Goal: Transaction & Acquisition: Subscribe to service/newsletter

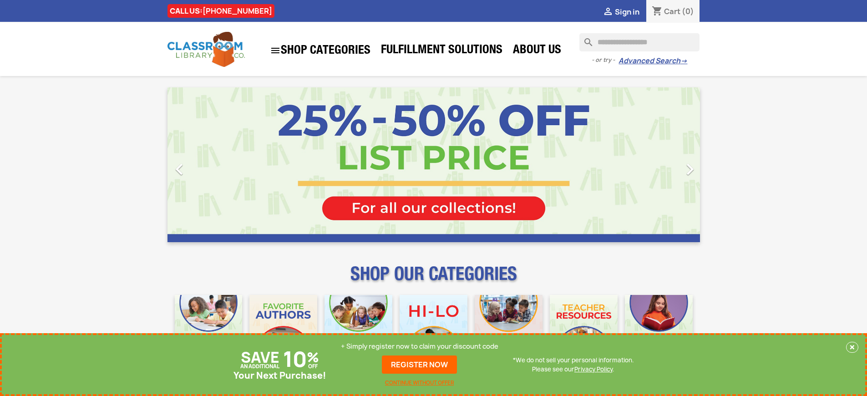
click at [420, 347] on p "+ Simply register now to claim your discount code" at bounding box center [420, 346] width 158 height 9
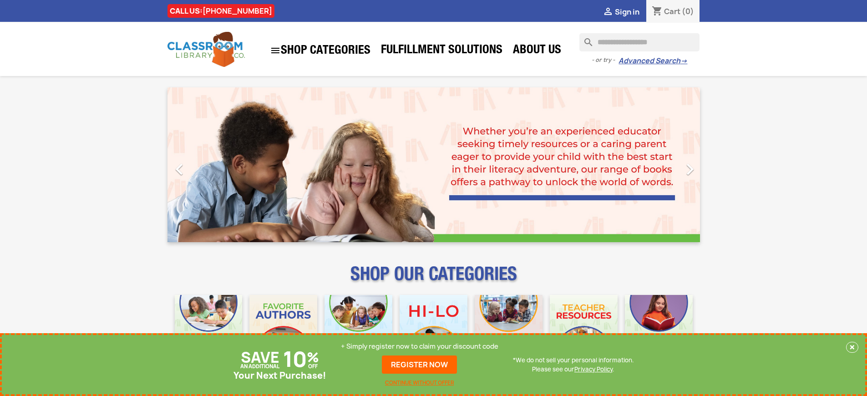
click at [420, 347] on p "+ Simply register now to claim your discount code" at bounding box center [420, 346] width 158 height 9
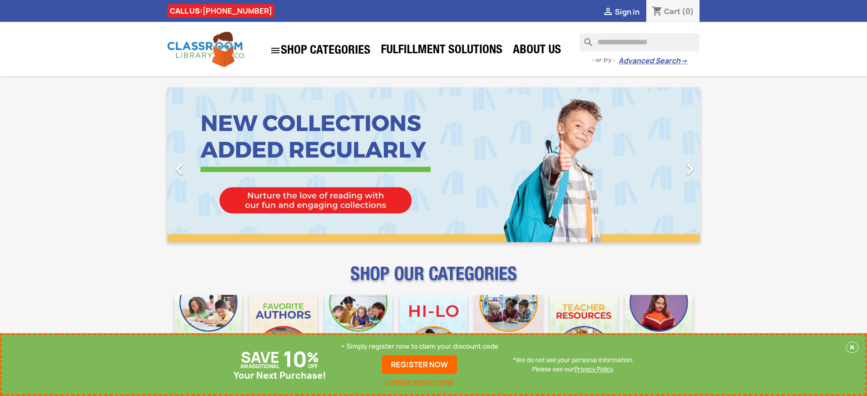
click at [420, 347] on p "+ Simply register now to claim your discount code" at bounding box center [420, 346] width 158 height 9
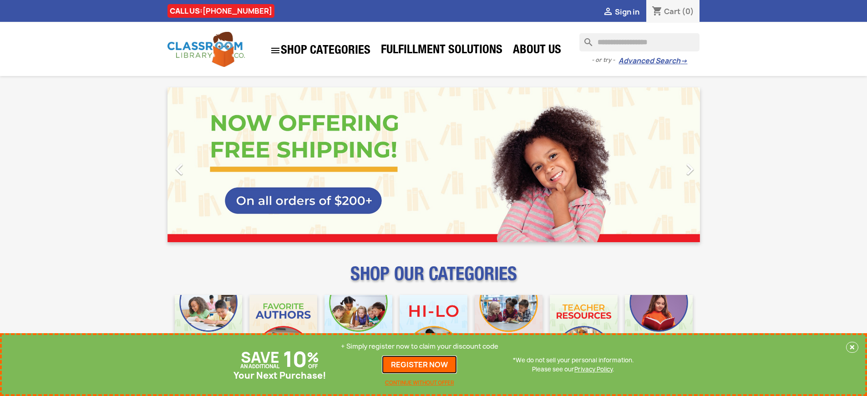
click at [420, 365] on link "REGISTER NOW" at bounding box center [419, 365] width 75 height 18
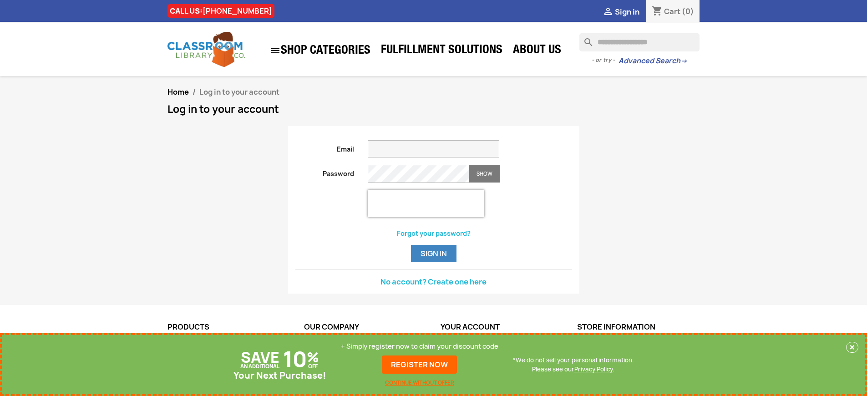
click at [420, 347] on p "+ Simply register now to claim your discount code" at bounding box center [420, 346] width 158 height 9
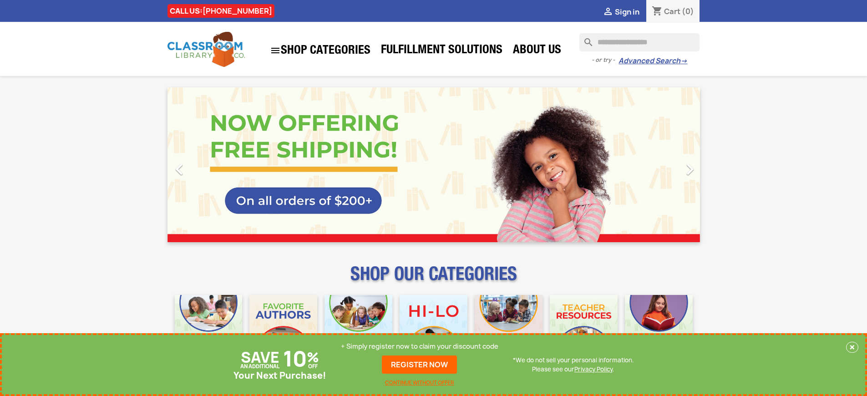
click at [420, 347] on p "+ Simply register now to claim your discount code" at bounding box center [420, 346] width 158 height 9
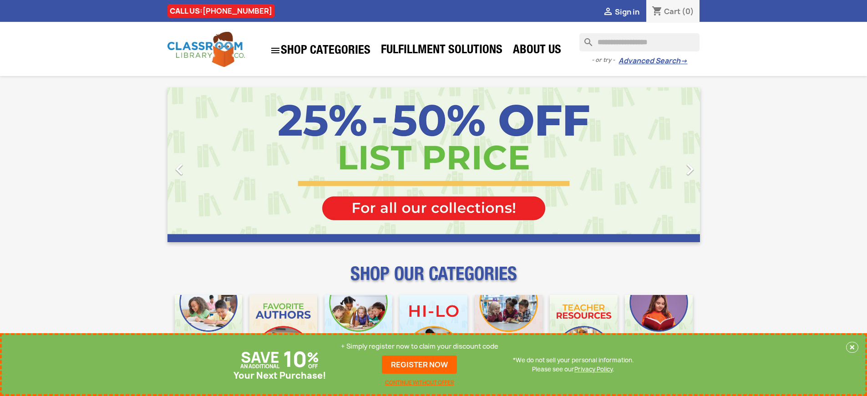
click at [420, 347] on p "+ Simply register now to claim your discount code" at bounding box center [420, 346] width 158 height 9
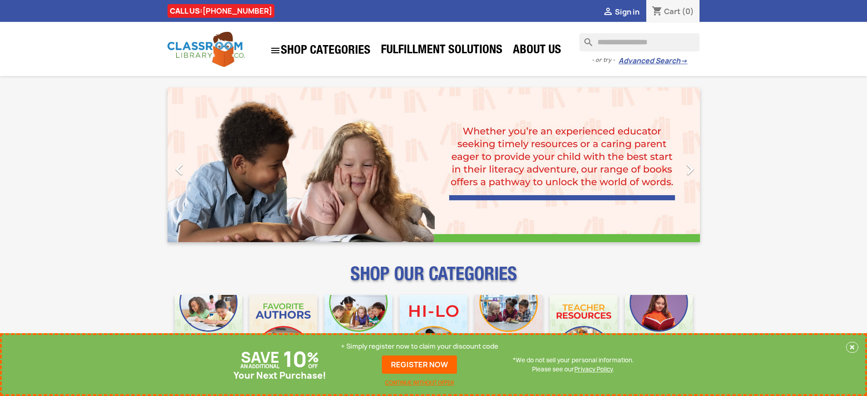
click at [420, 347] on p "+ Simply register now to claim your discount code" at bounding box center [420, 346] width 158 height 9
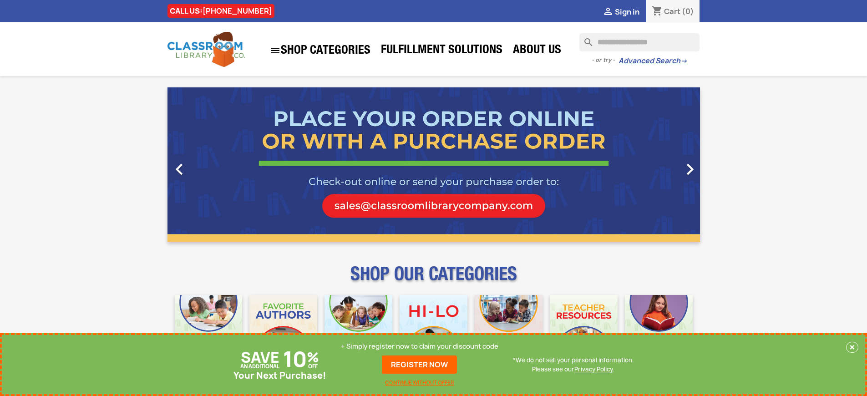
click at [420, 347] on p "+ Simply register now to claim your discount code" at bounding box center [420, 346] width 158 height 9
